Goal: Information Seeking & Learning: Find specific page/section

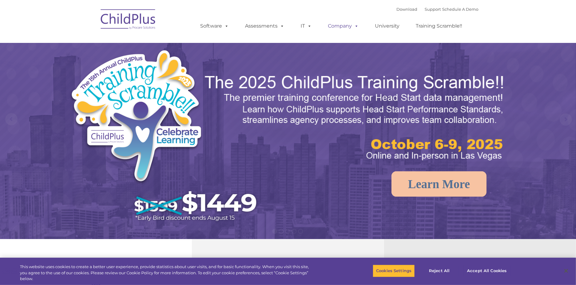
select select "MEDIUM"
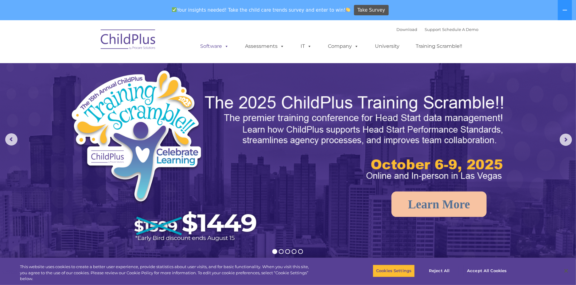
click at [211, 47] on link "Software" at bounding box center [214, 46] width 41 height 12
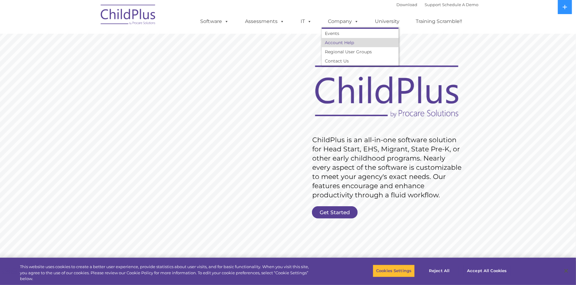
click at [335, 42] on link "Account Help" at bounding box center [360, 42] width 77 height 9
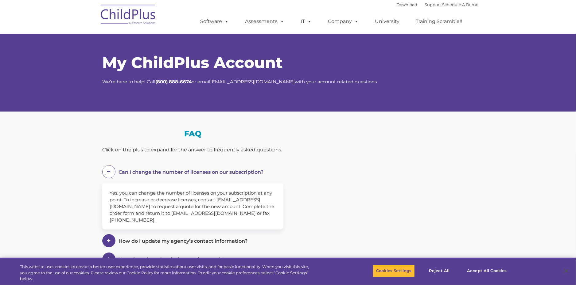
select select "MEDIUM"
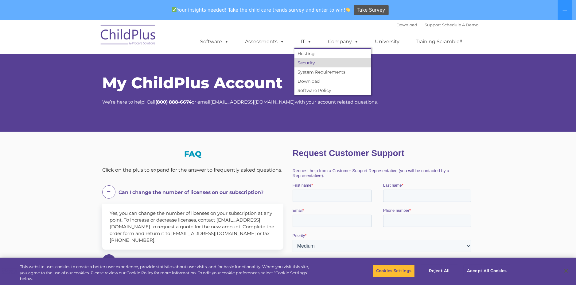
click at [308, 62] on link "Security" at bounding box center [332, 62] width 77 height 9
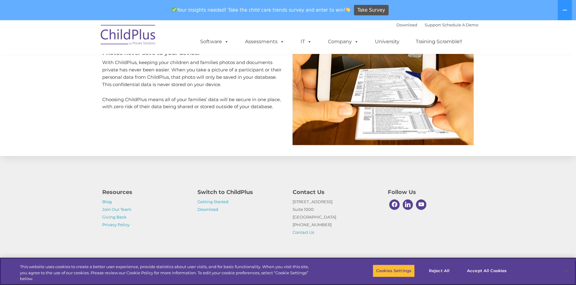
scroll to position [563, 0]
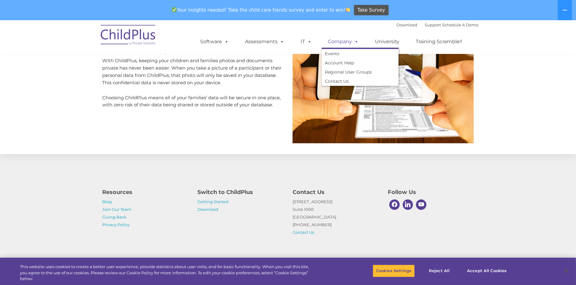
click at [339, 42] on link "Company" at bounding box center [343, 42] width 43 height 12
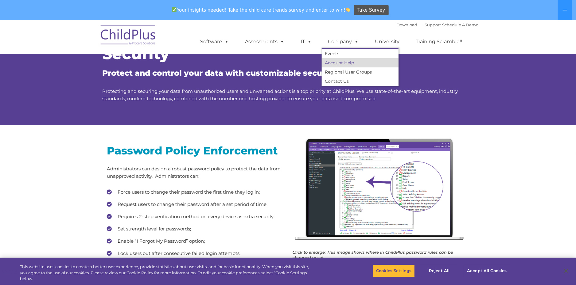
click at [338, 64] on link "Account Help" at bounding box center [360, 62] width 77 height 9
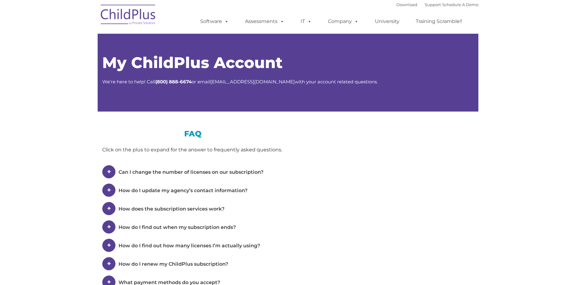
type input ""
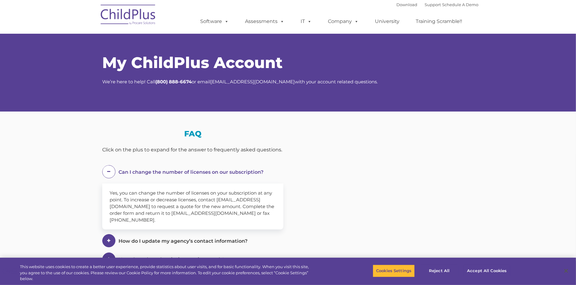
select select "MEDIUM"
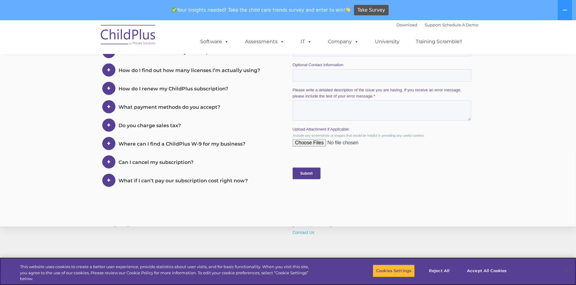
scroll to position [319, 0]
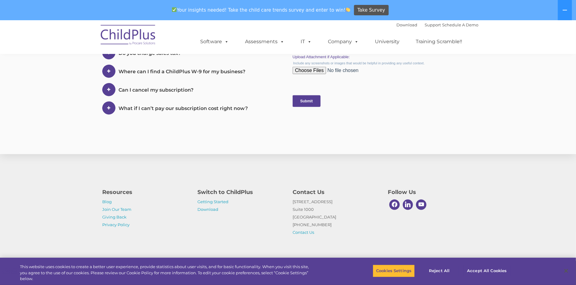
click at [106, 104] on span at bounding box center [108, 108] width 13 height 13
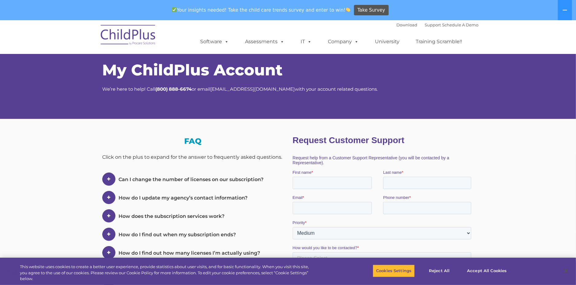
scroll to position [0, 0]
